Goal: Check status: Check status

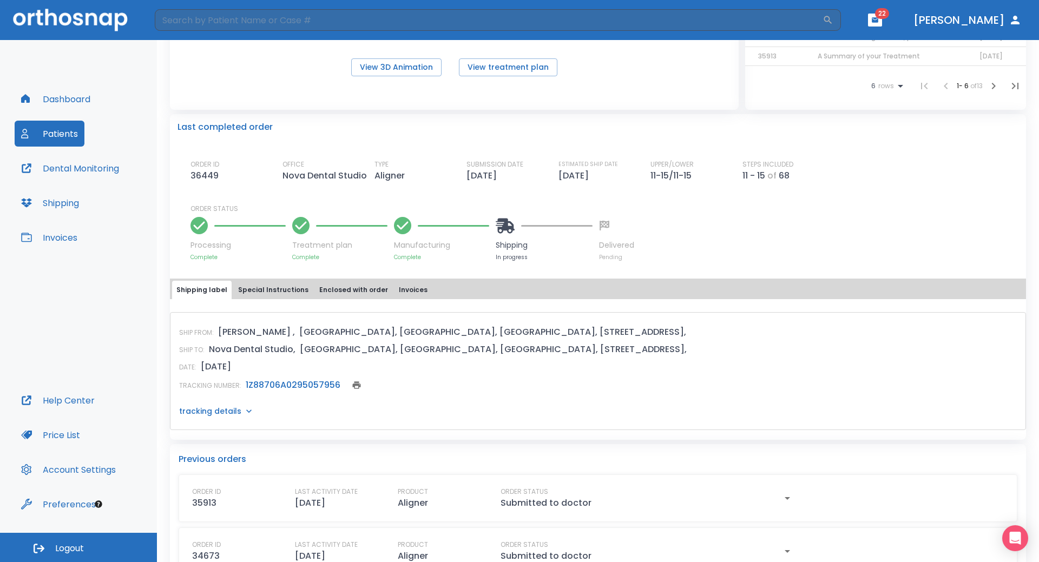
scroll to position [216, 0]
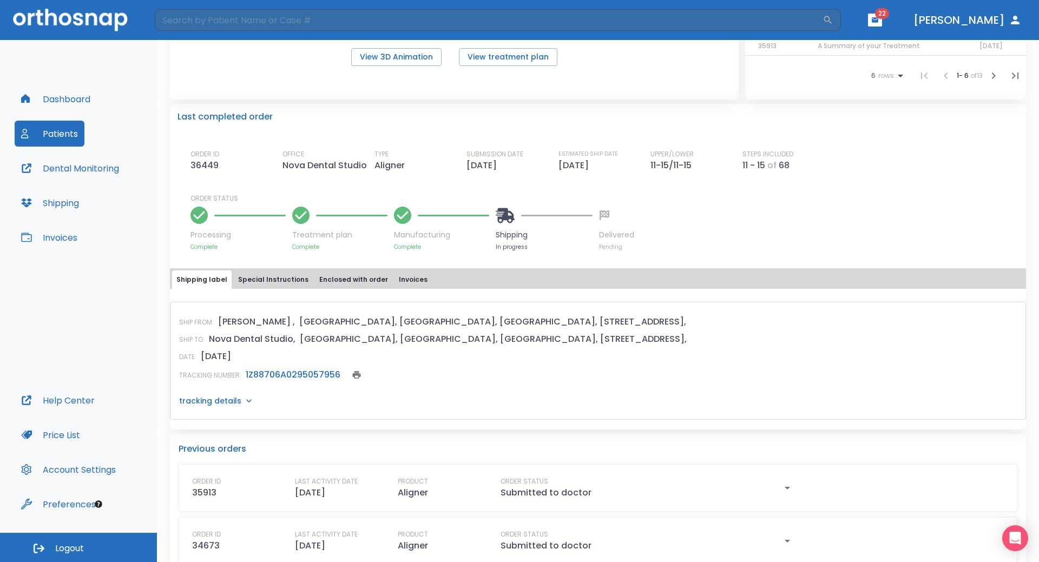
click at [314, 373] on link "1Z88706A0295057956" at bounding box center [293, 375] width 95 height 12
